Goal: Navigation & Orientation: Find specific page/section

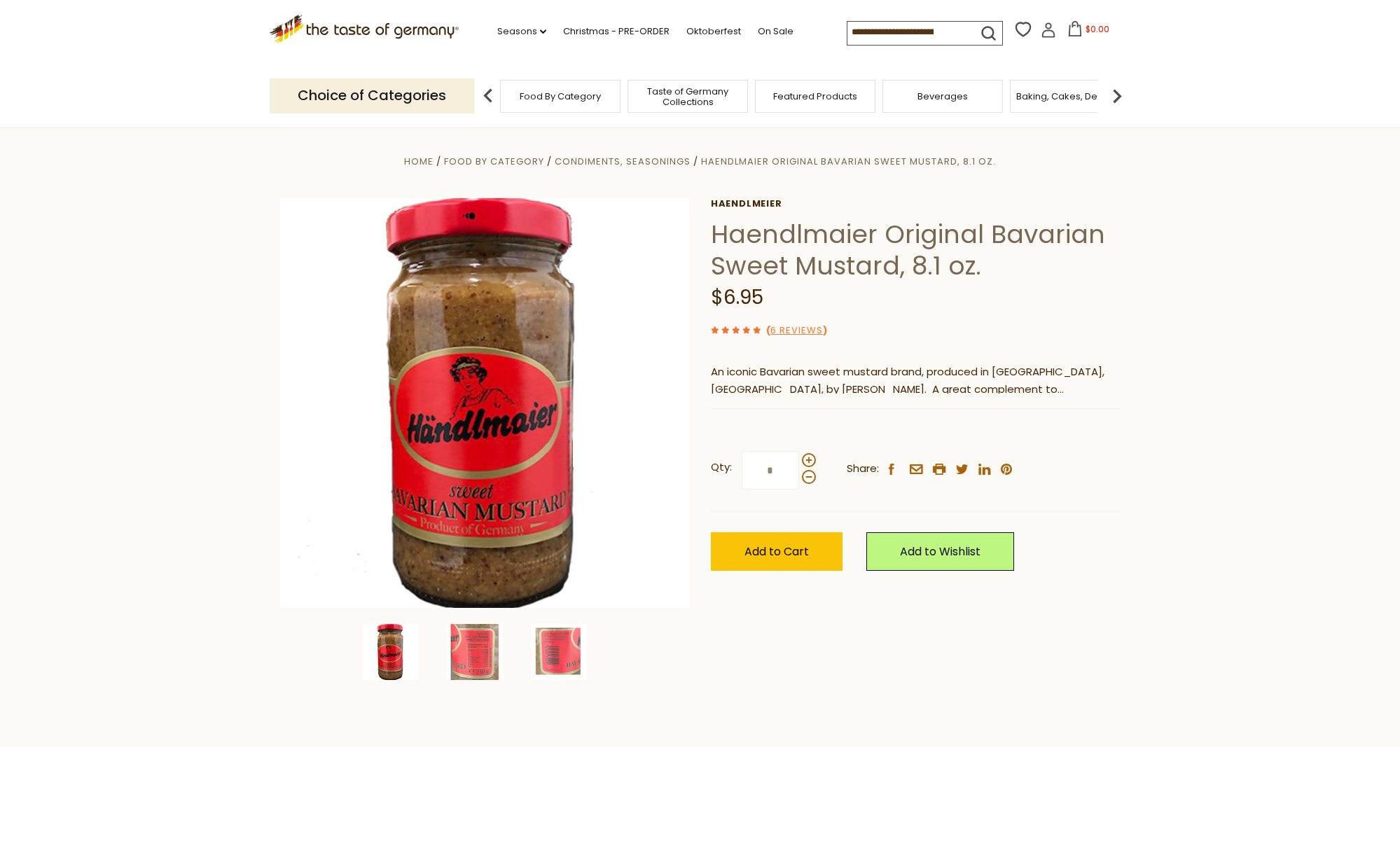
click at [561, 97] on span "Food By Category" at bounding box center [561, 96] width 82 height 10
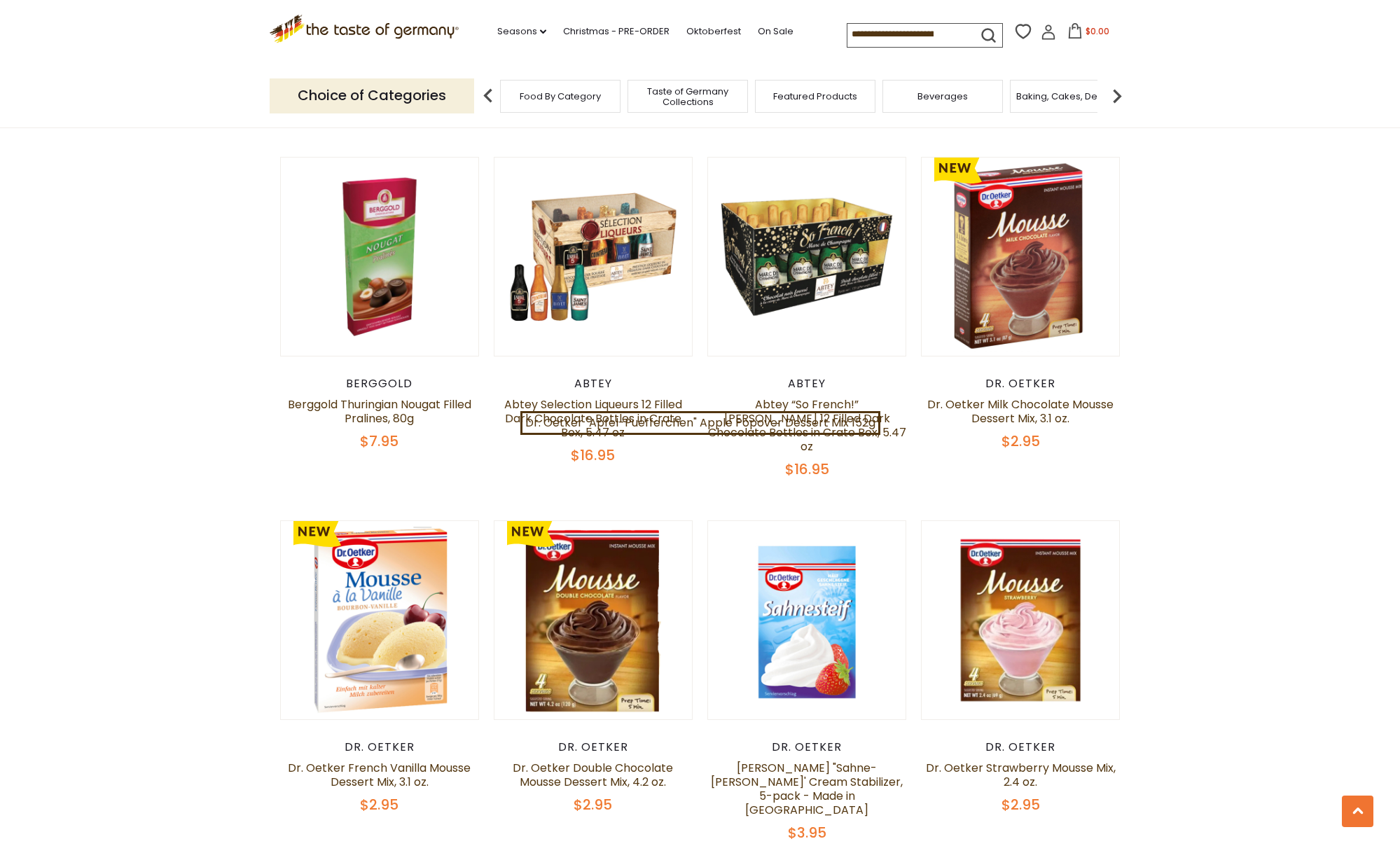
scroll to position [732, 0]
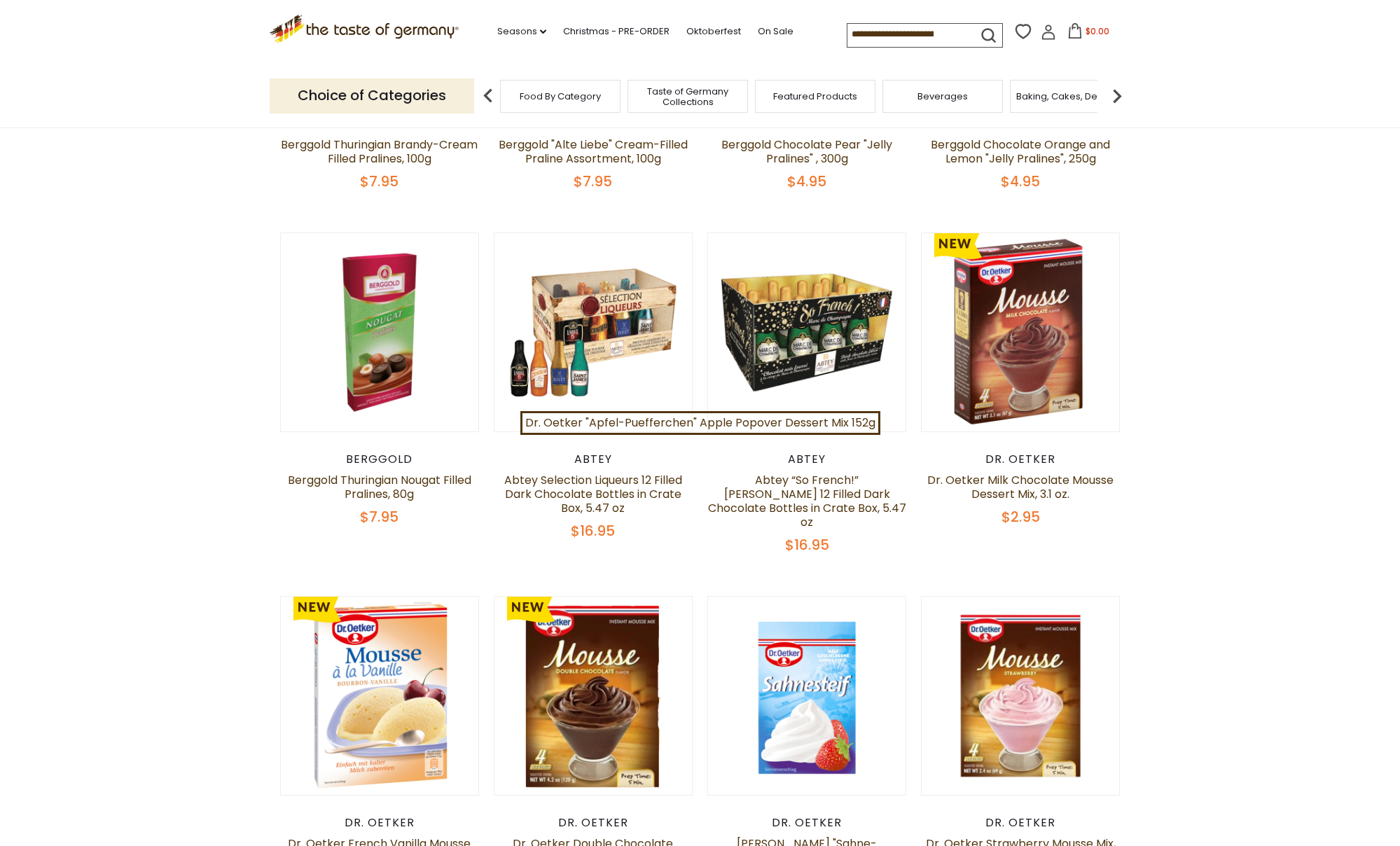
click at [676, 92] on span "Taste of Germany Collections" at bounding box center [688, 97] width 112 height 21
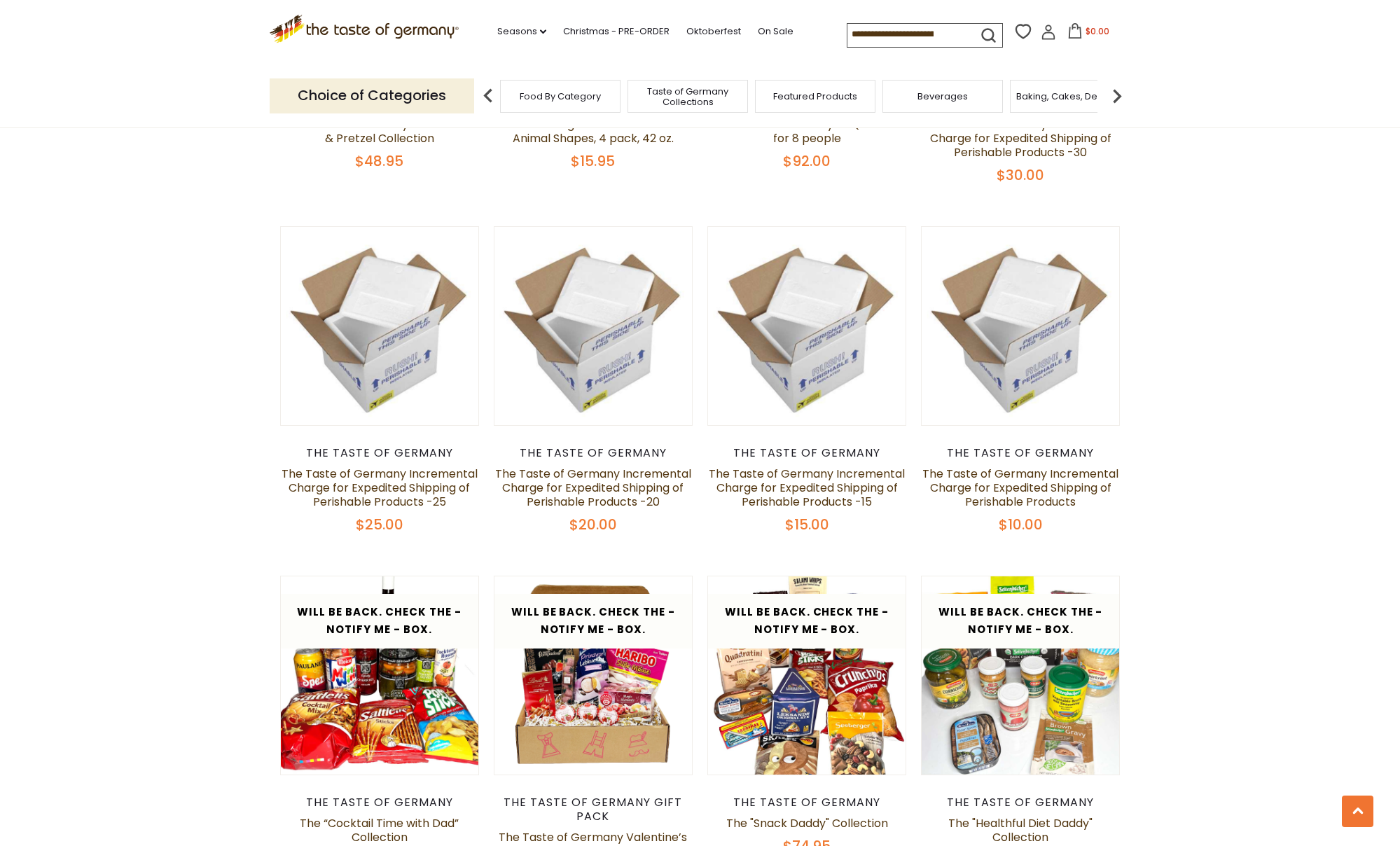
scroll to position [1086, 0]
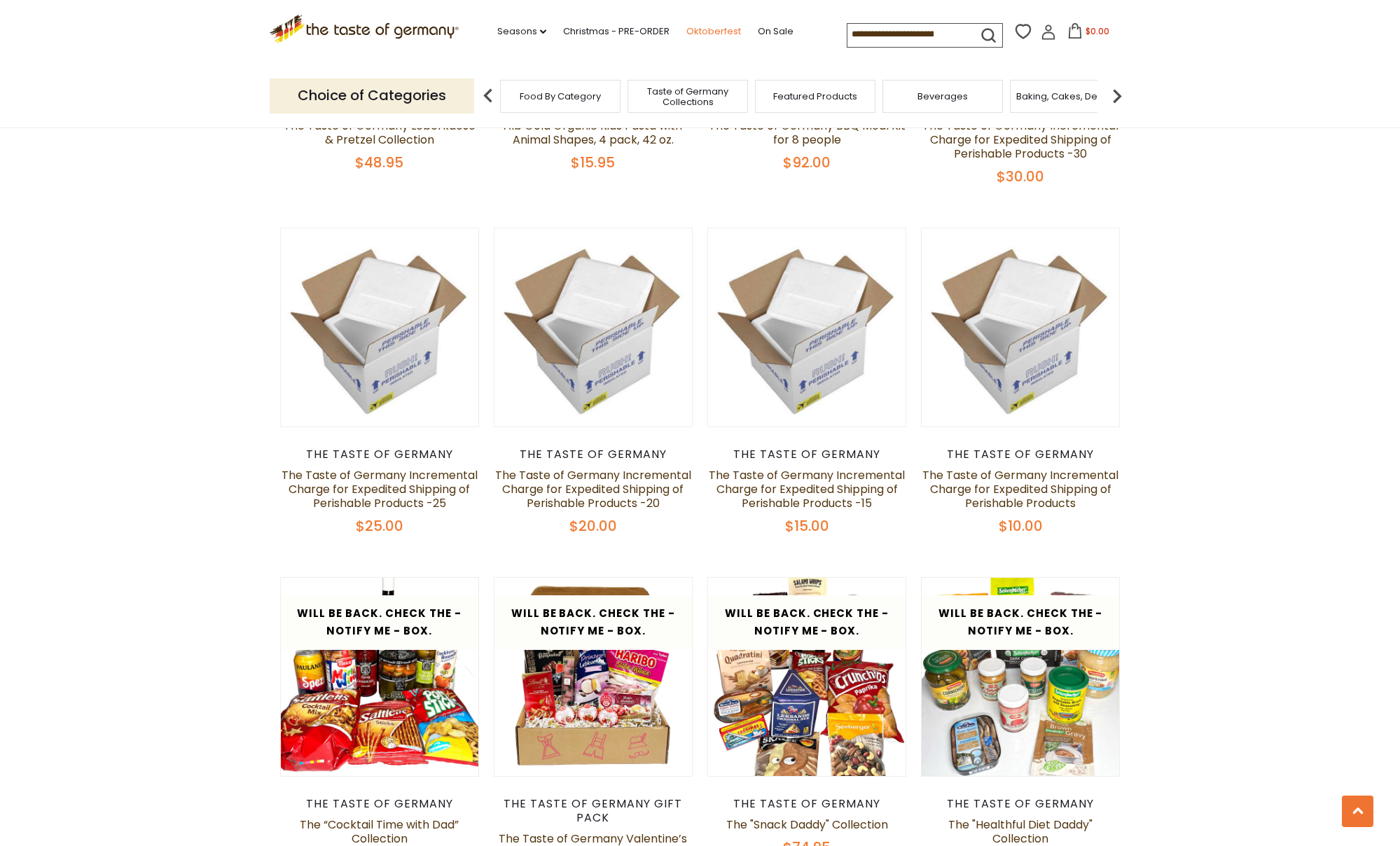
click at [686, 31] on link "Oktoberfest" at bounding box center [713, 31] width 54 height 15
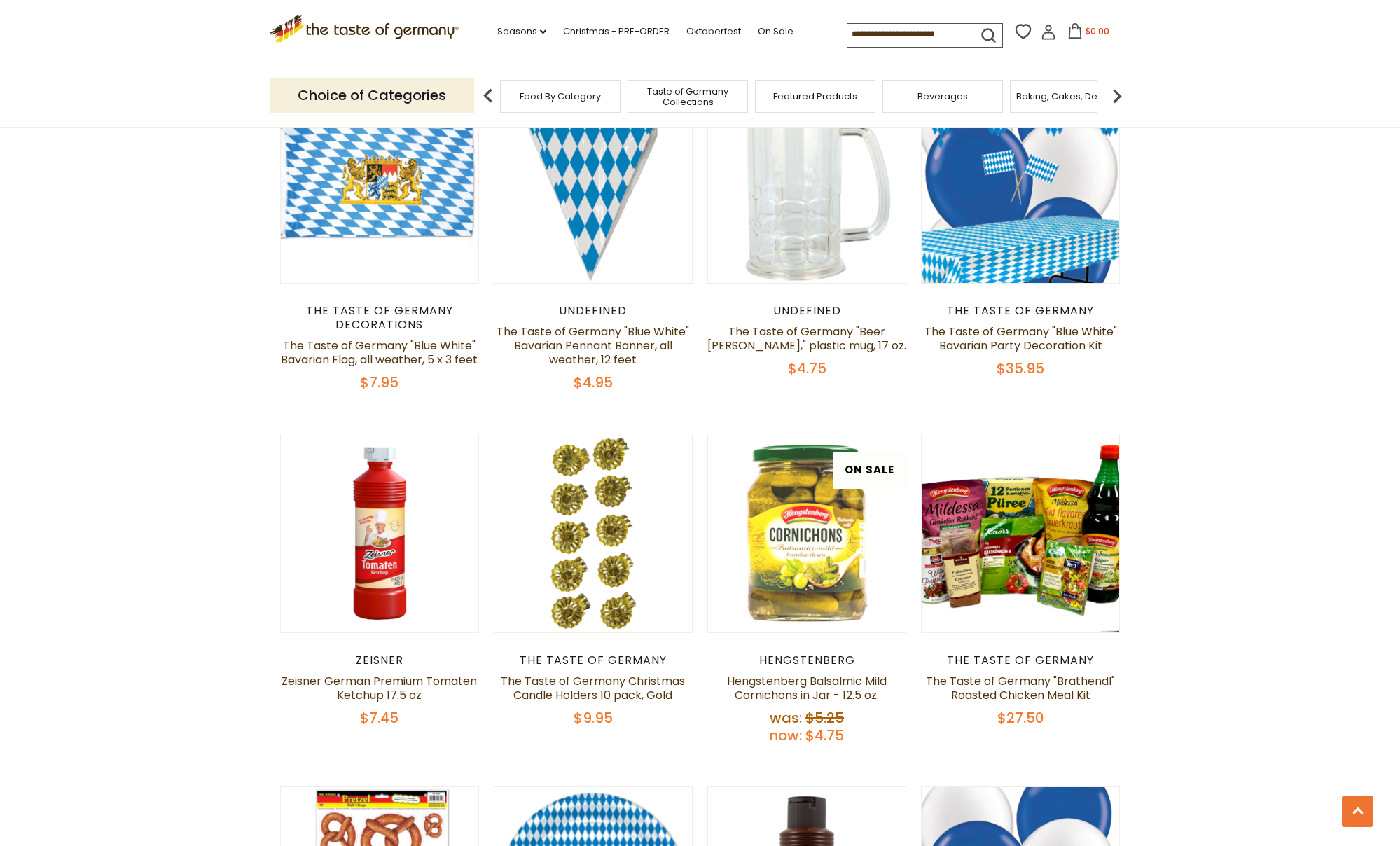
scroll to position [2298, 0]
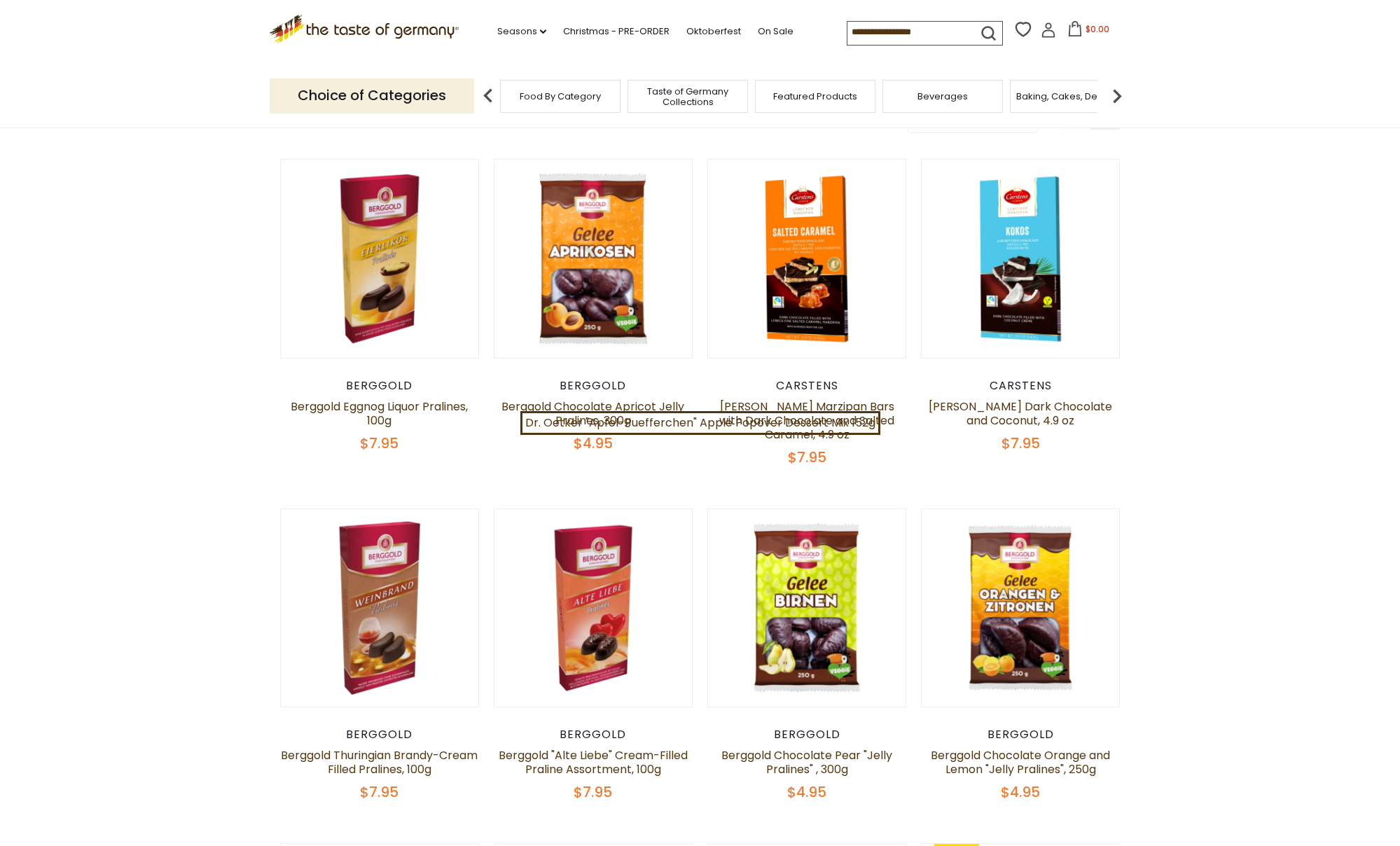
click at [573, 101] on div "Food By Category" at bounding box center [560, 96] width 121 height 33
click at [681, 88] on span "Taste of Germany Collections" at bounding box center [688, 97] width 112 height 21
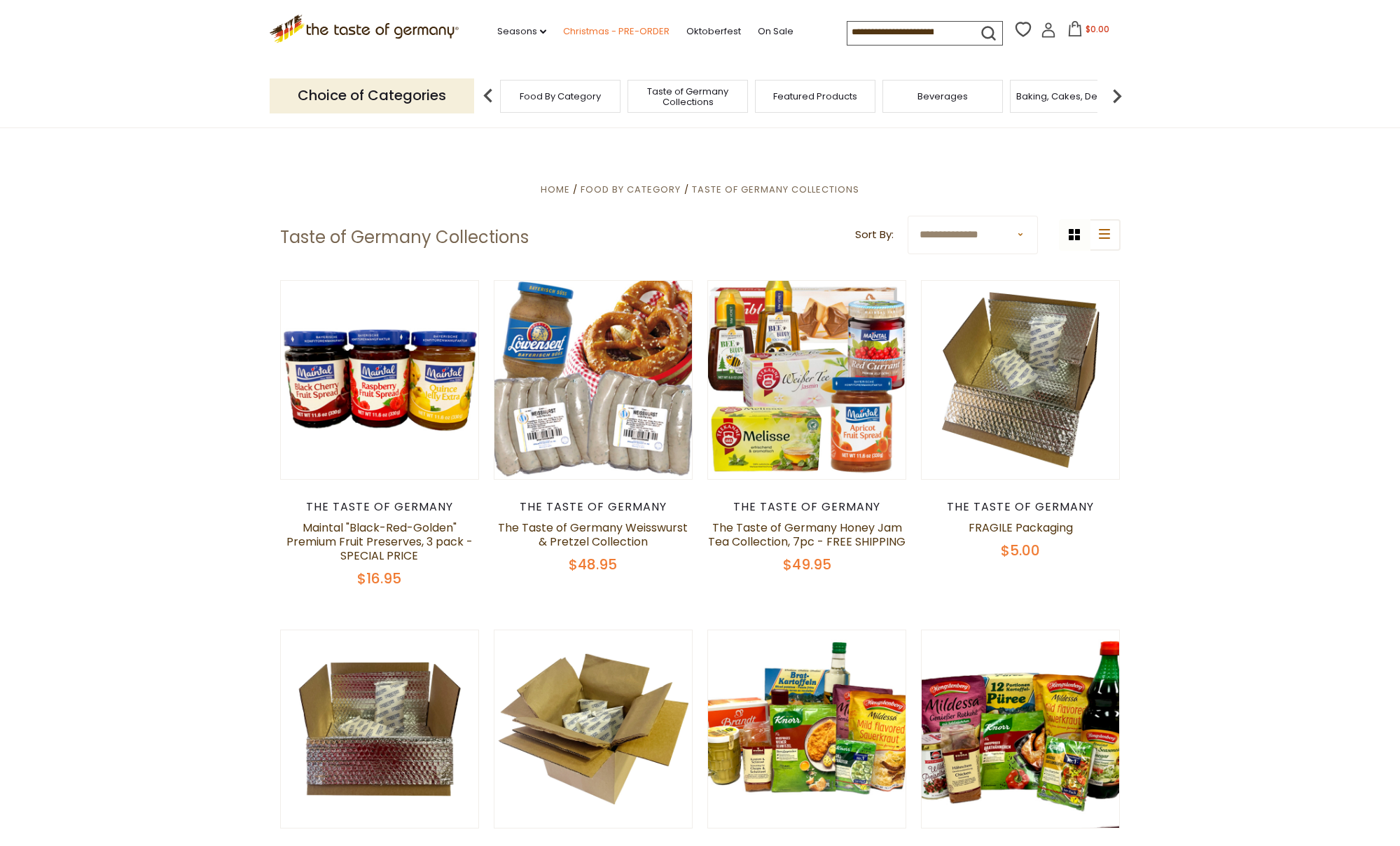
click at [577, 29] on link "Christmas - PRE-ORDER" at bounding box center [617, 31] width 106 height 15
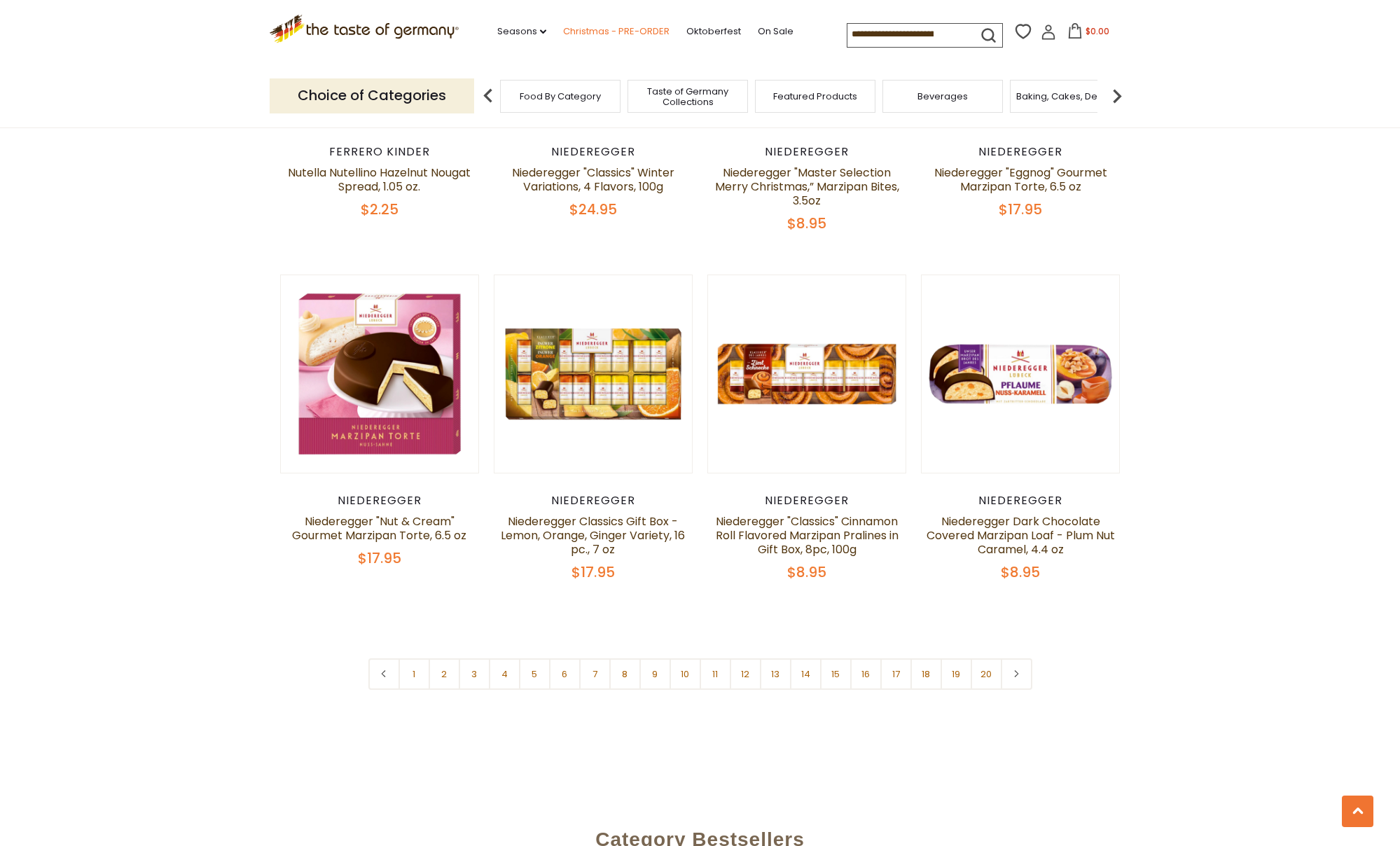
scroll to position [3142, 0]
